Goal: Find specific page/section: Find specific page/section

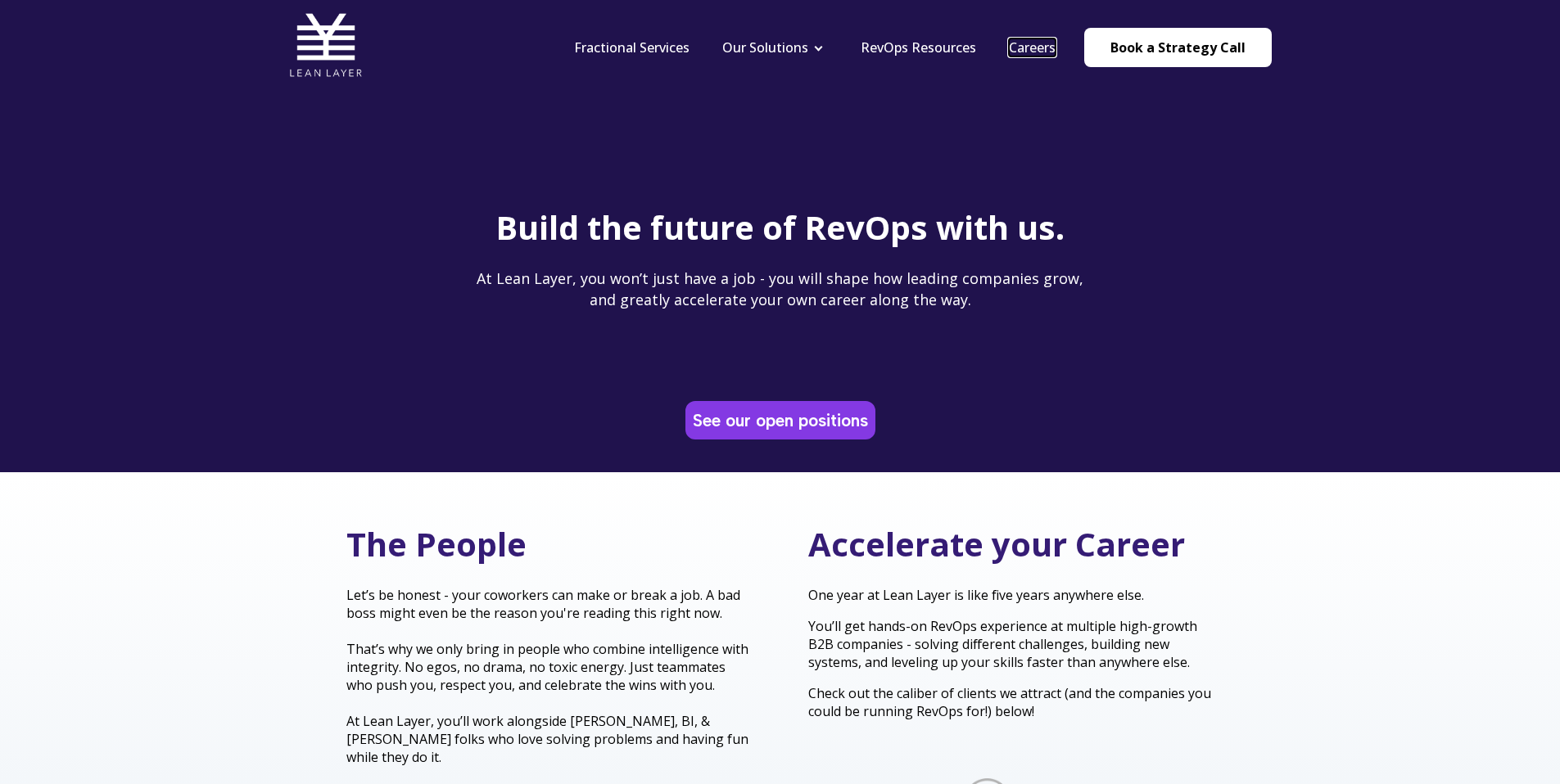
click at [1031, 44] on link "Careers" at bounding box center [1032, 47] width 47 height 18
click at [1033, 58] on nav "Fractional Services Our Solutions Revenue Tech Revenue Analytics Revenue Strate…" at bounding box center [915, 47] width 714 height 77
click at [1033, 49] on link "Careers" at bounding box center [1032, 47] width 47 height 18
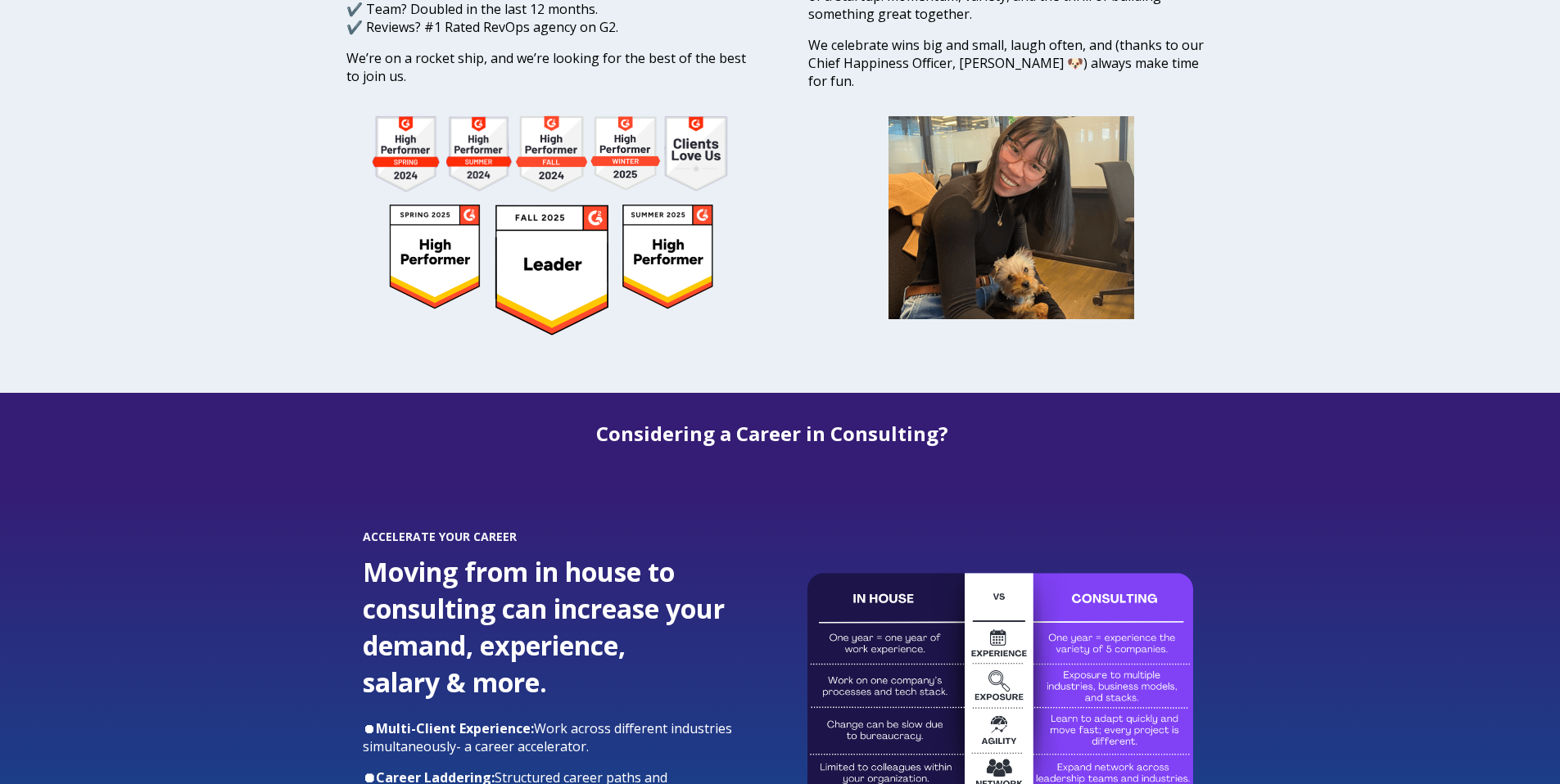
scroll to position [1368, 0]
